Goal: Navigation & Orientation: Find specific page/section

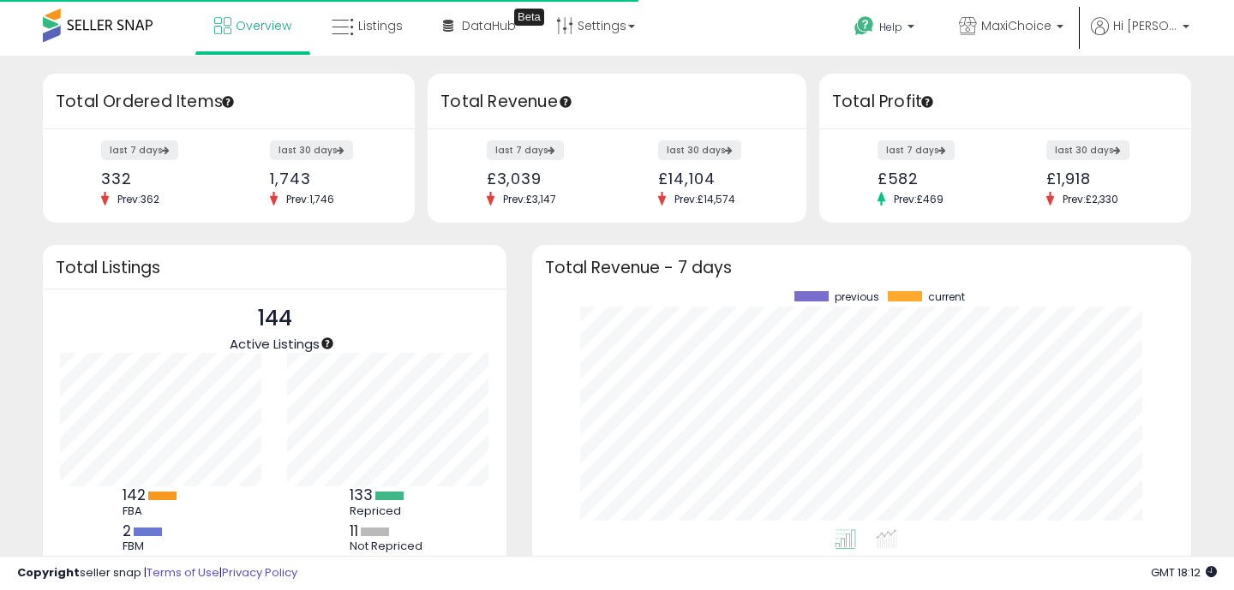
scroll to position [238, 624]
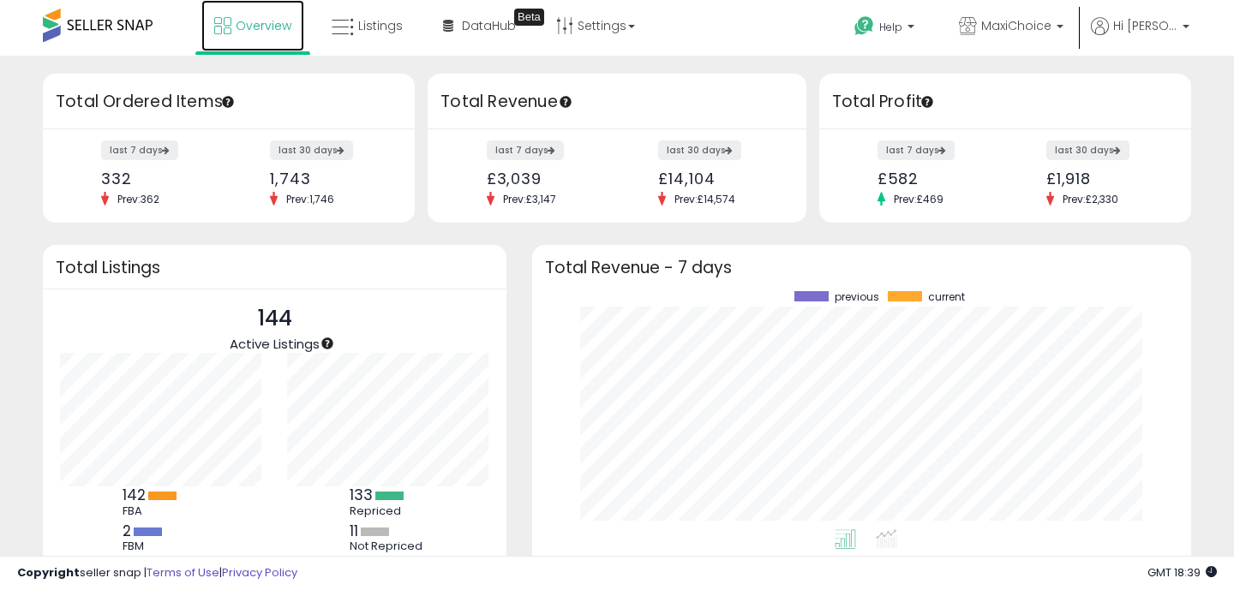
click at [248, 41] on link "Overview" at bounding box center [252, 25] width 103 height 51
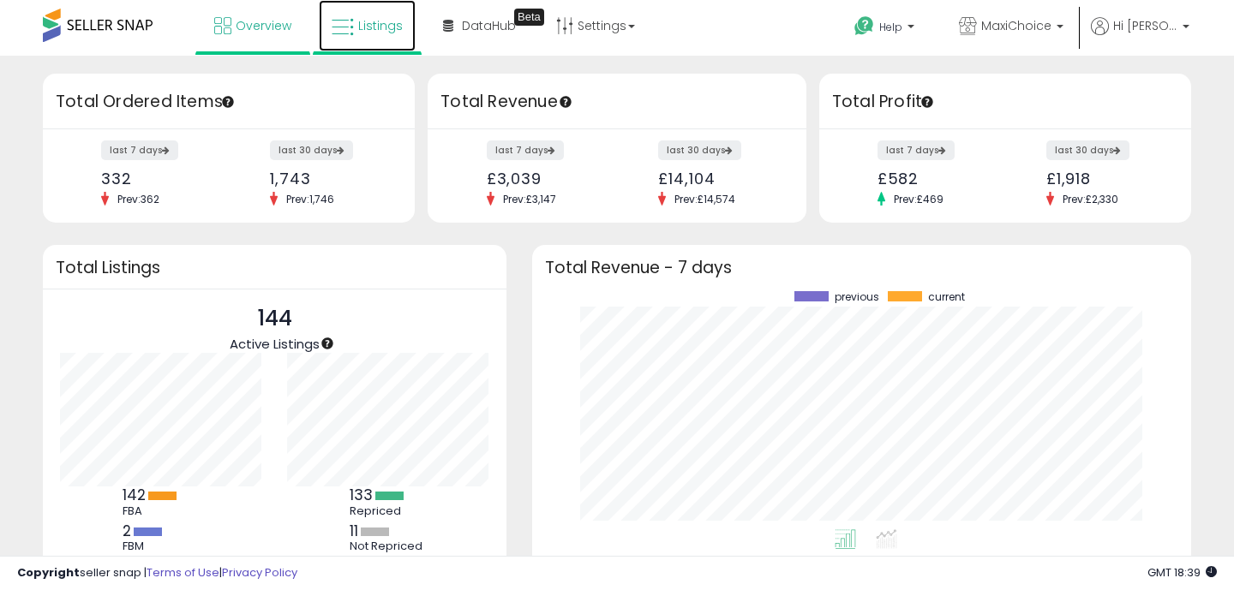
click at [359, 37] on link "Listings" at bounding box center [367, 25] width 97 height 51
